Goal: Task Accomplishment & Management: Manage account settings

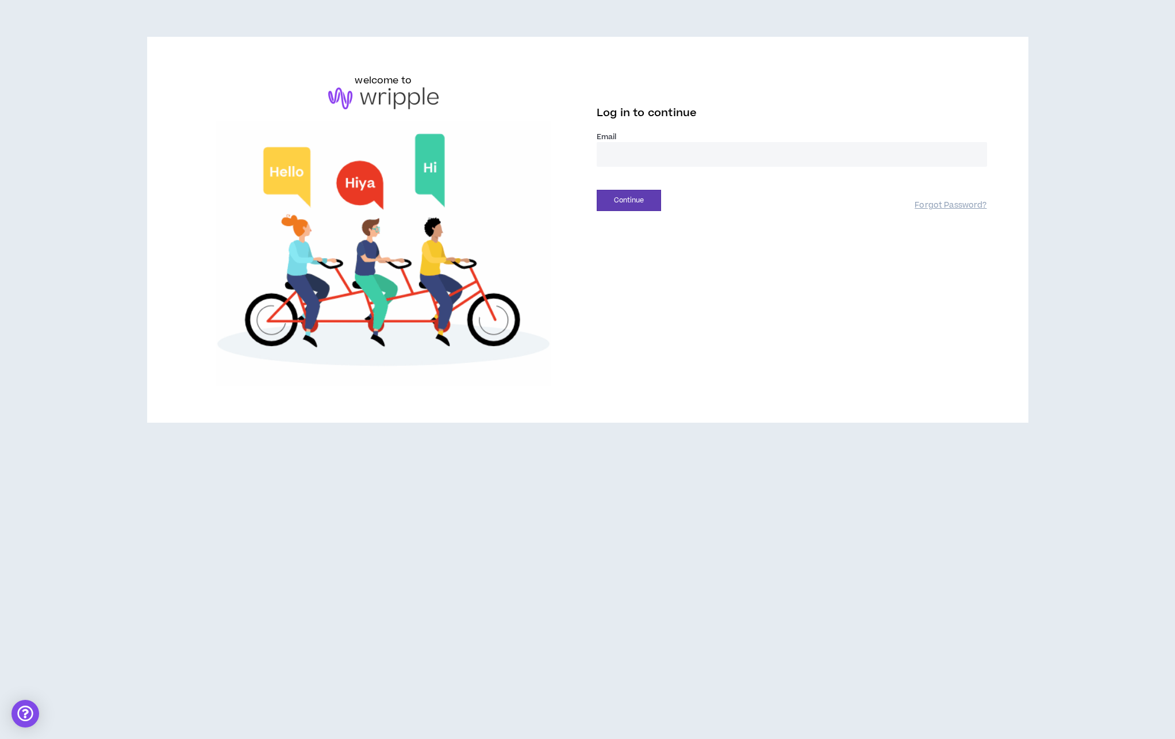
drag, startPoint x: 653, startPoint y: 149, endPoint x: 654, endPoint y: 160, distance: 11.6
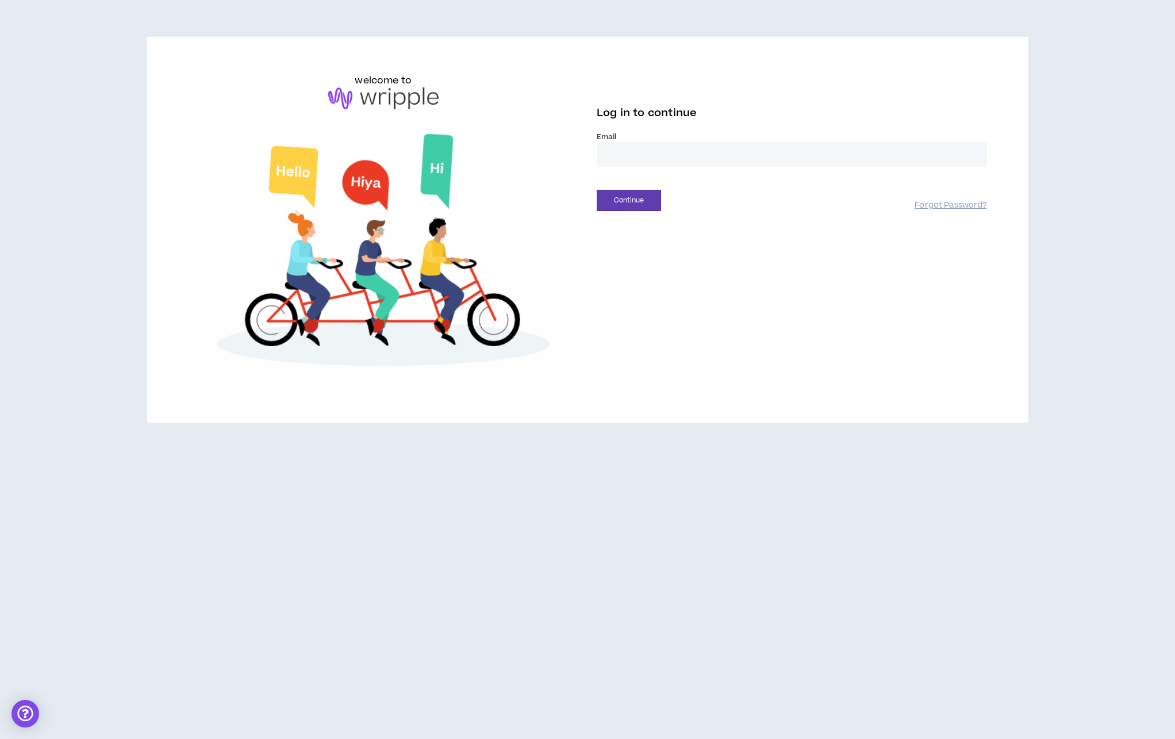
click at [653, 149] on input "email" at bounding box center [792, 154] width 390 height 25
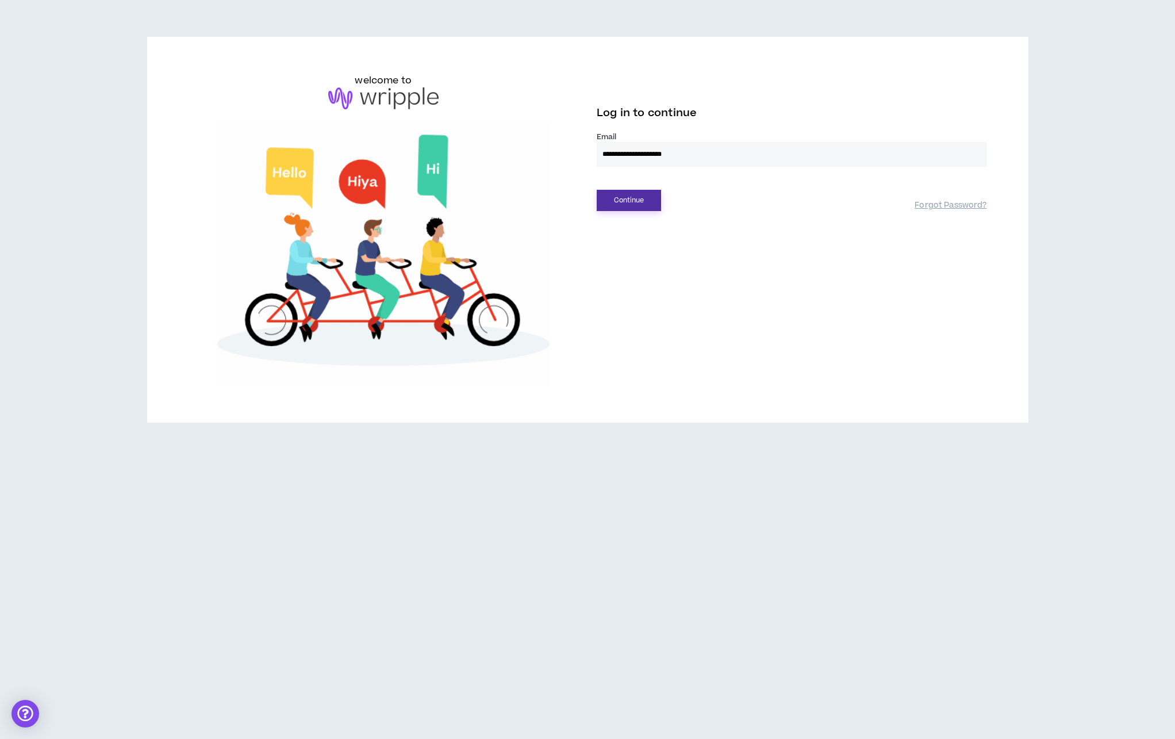
type input "**********"
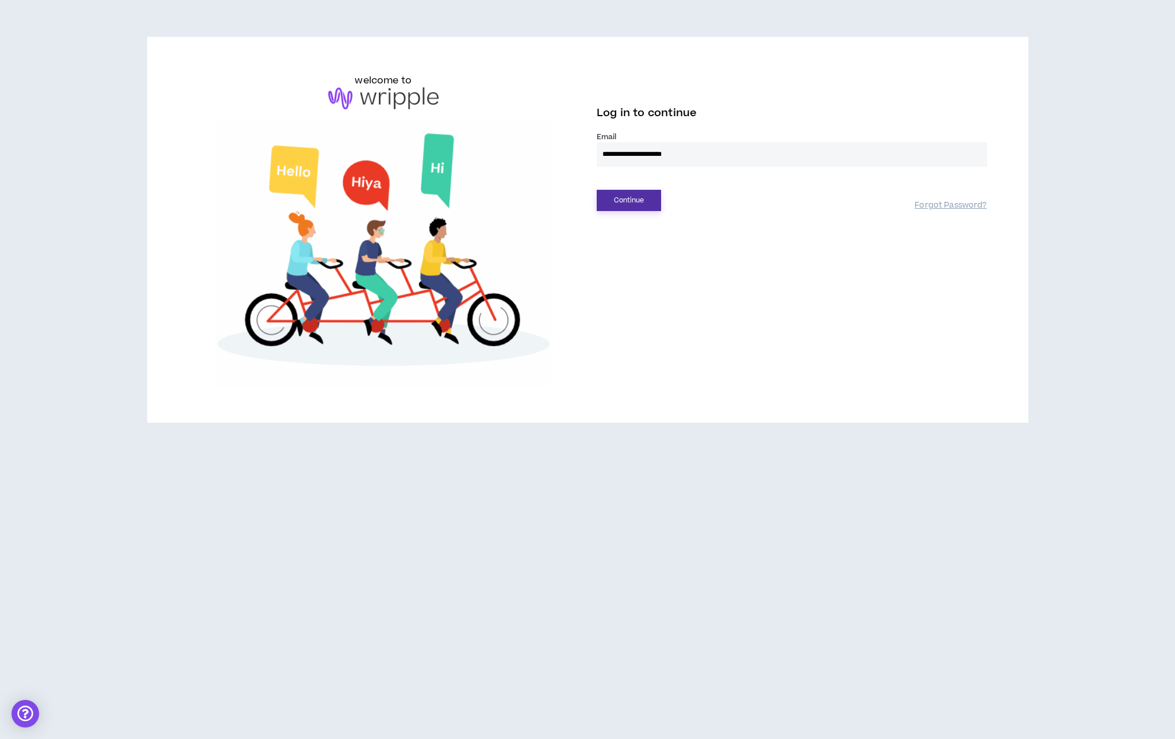
click at [638, 202] on button "Continue" at bounding box center [629, 200] width 64 height 21
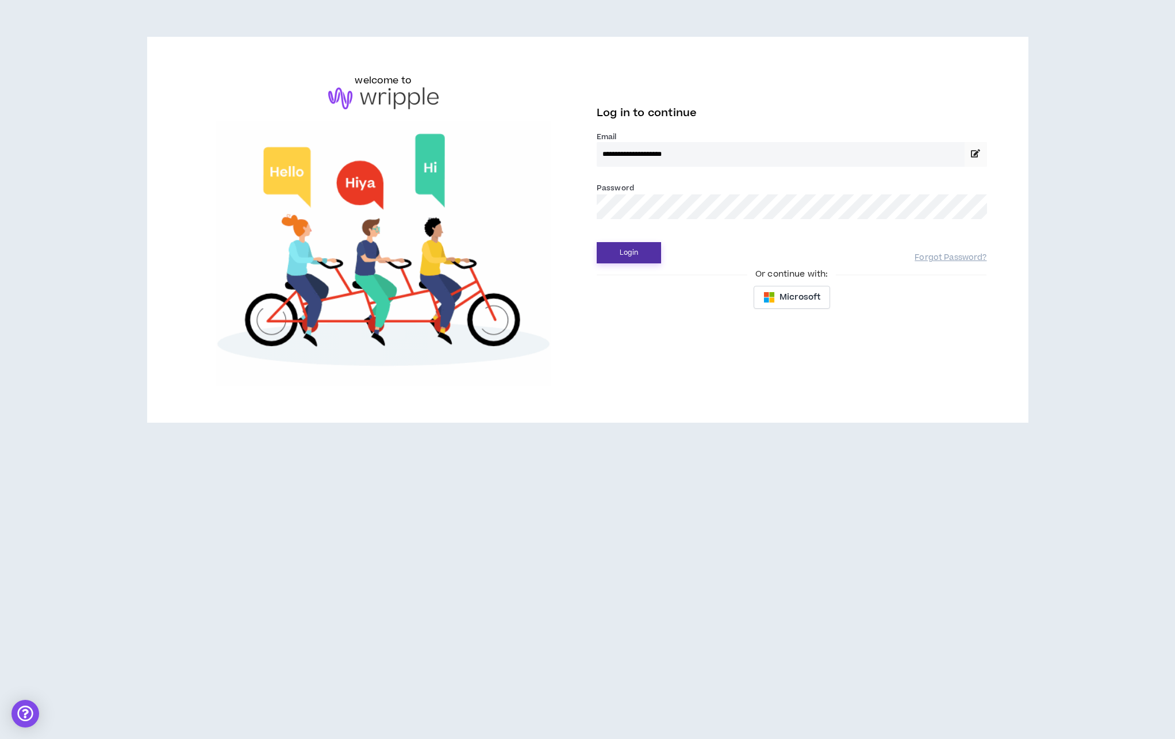
click at [639, 258] on button "Login" at bounding box center [629, 252] width 64 height 21
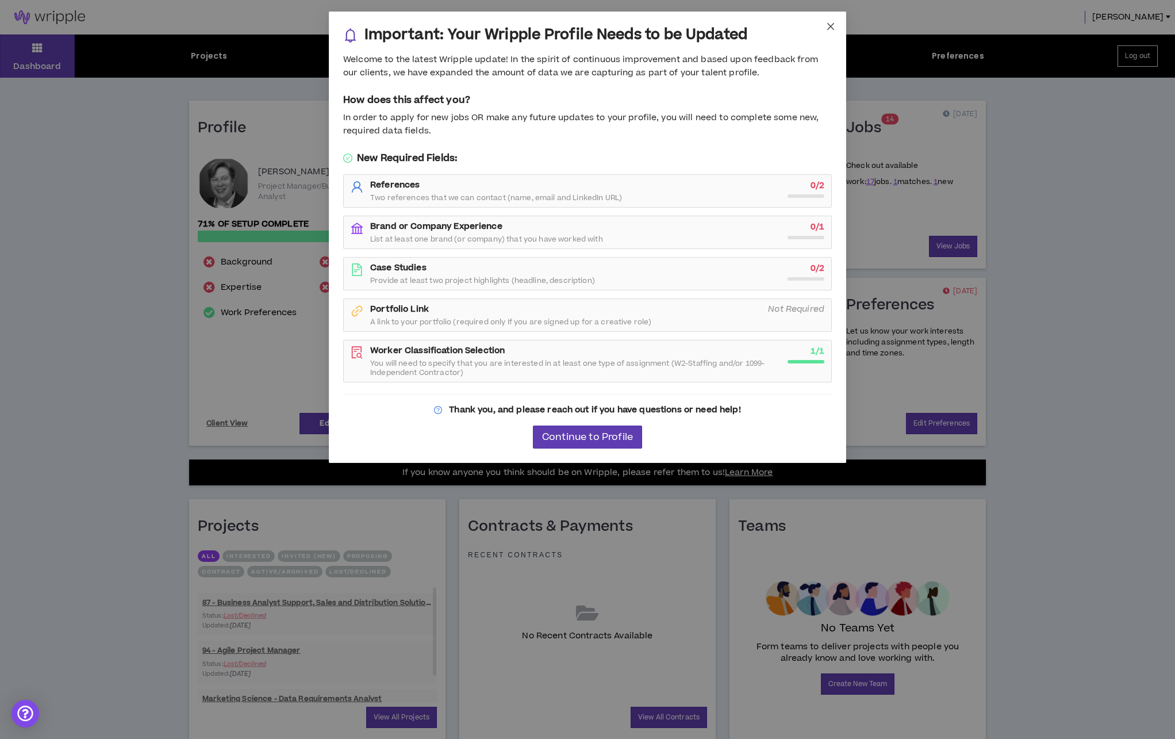
click at [830, 30] on icon "close" at bounding box center [830, 26] width 9 height 9
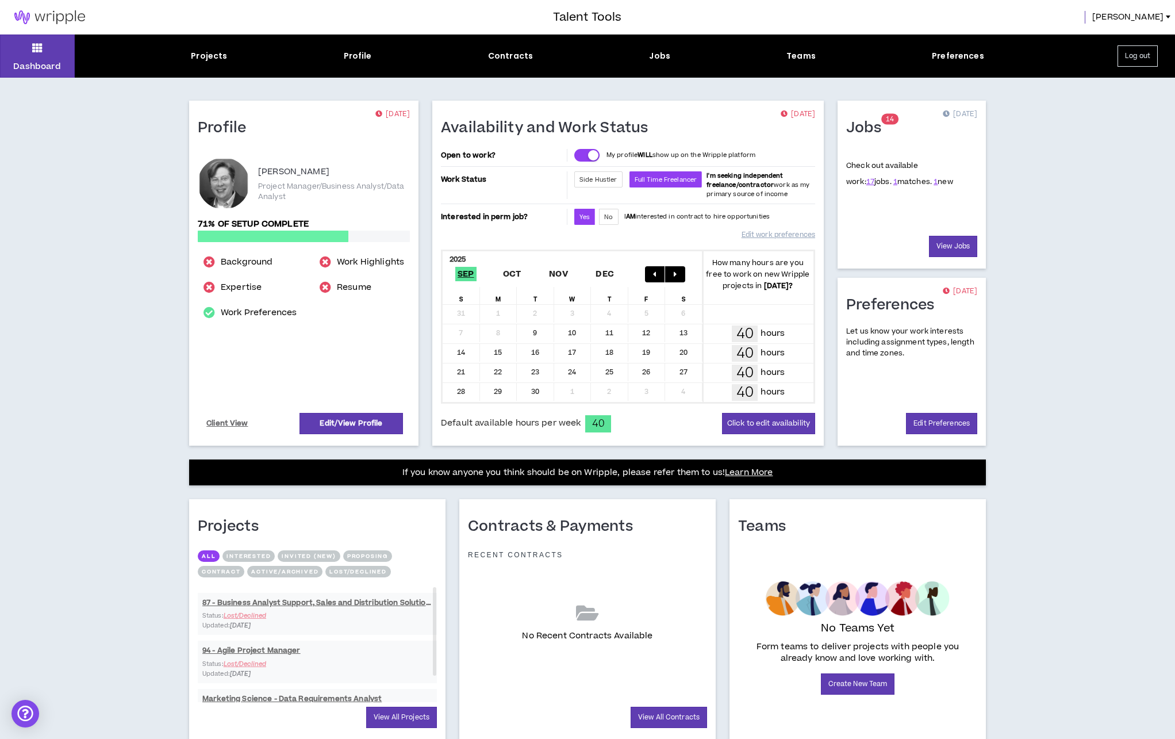
scroll to position [37, 0]
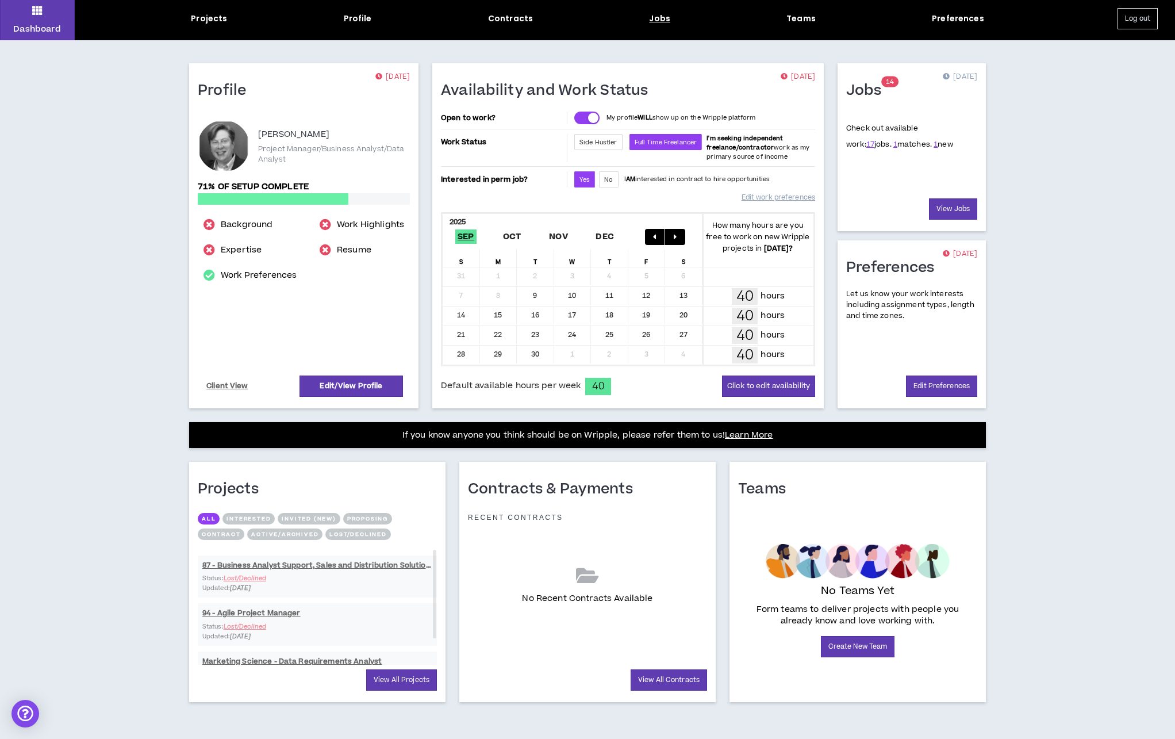
click at [660, 22] on div "Jobs" at bounding box center [659, 19] width 21 height 12
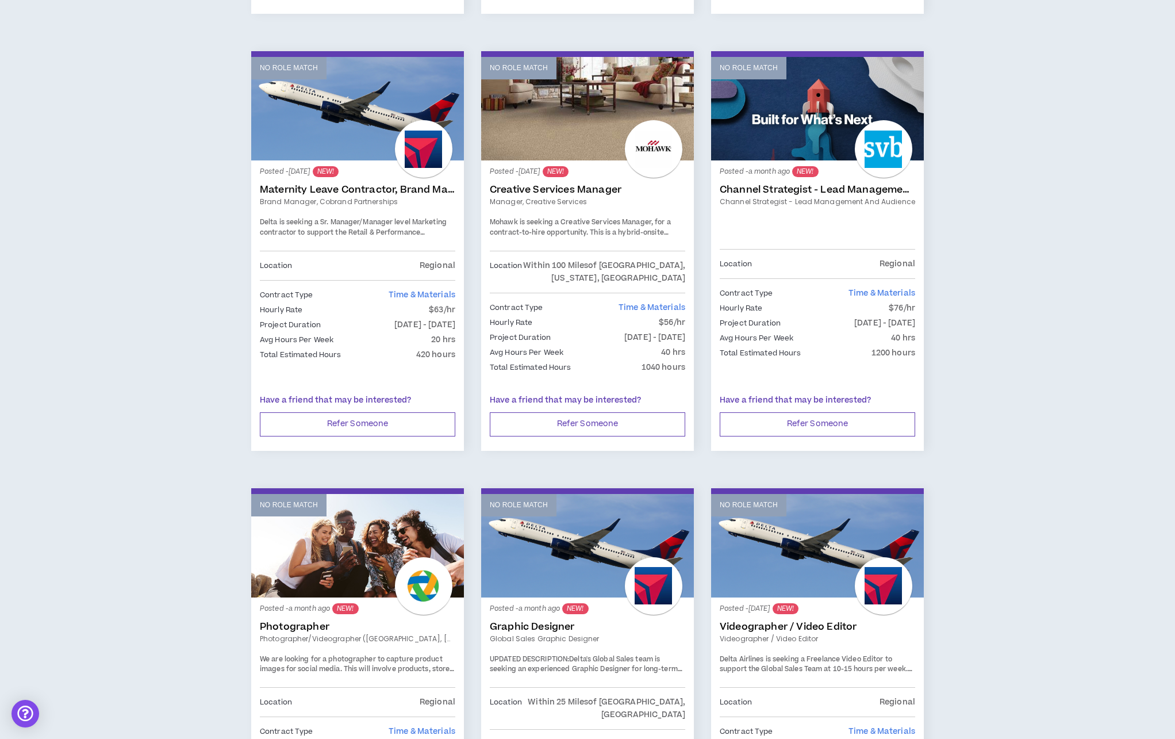
scroll to position [1668, 0]
